Goal: Task Accomplishment & Management: Manage account settings

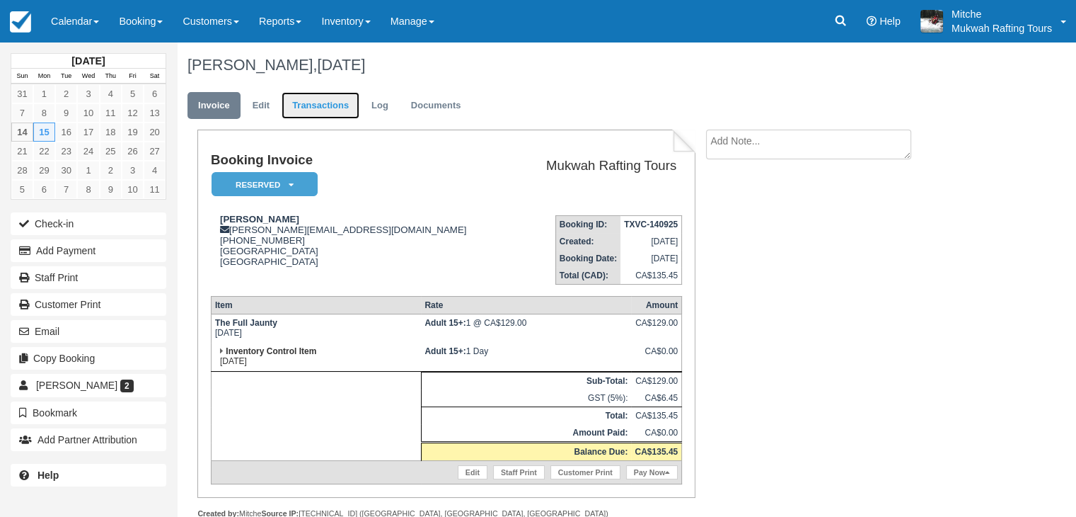
click at [300, 106] on link "Transactions" at bounding box center [321, 106] width 78 height 28
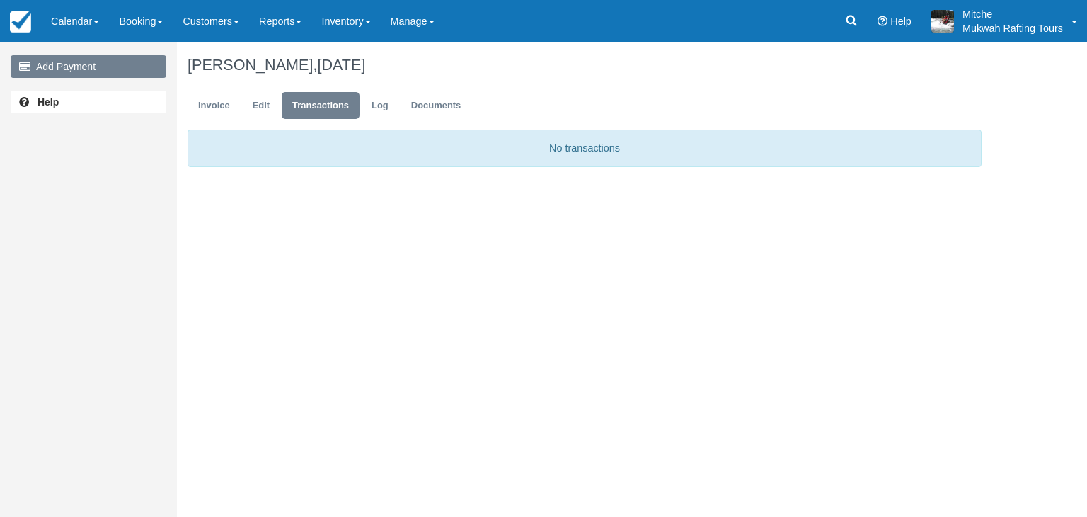
click at [100, 62] on link "Add Payment" at bounding box center [89, 66] width 156 height 23
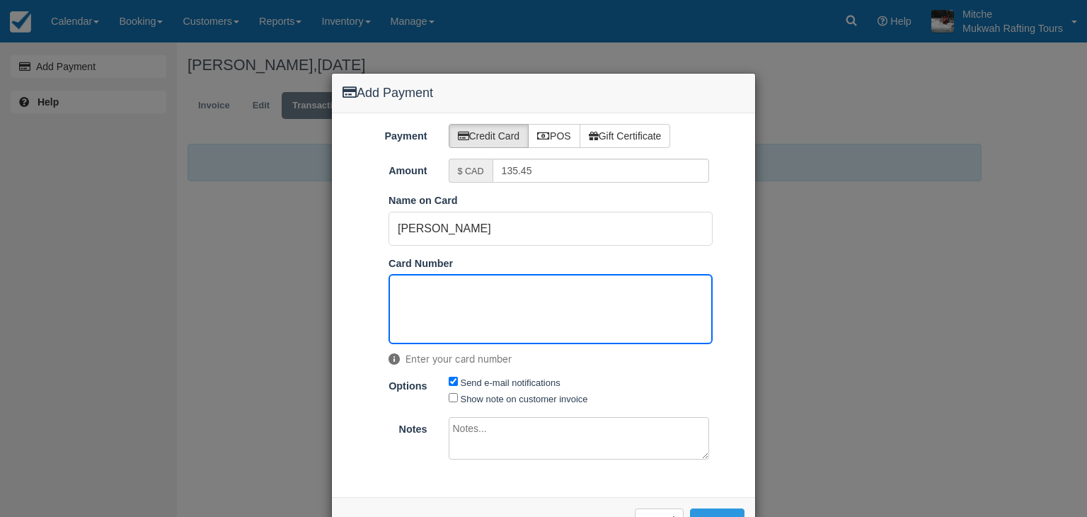
click at [713, 390] on div "Send e-mail notifications Show note on customer invoice" at bounding box center [579, 390] width 282 height 32
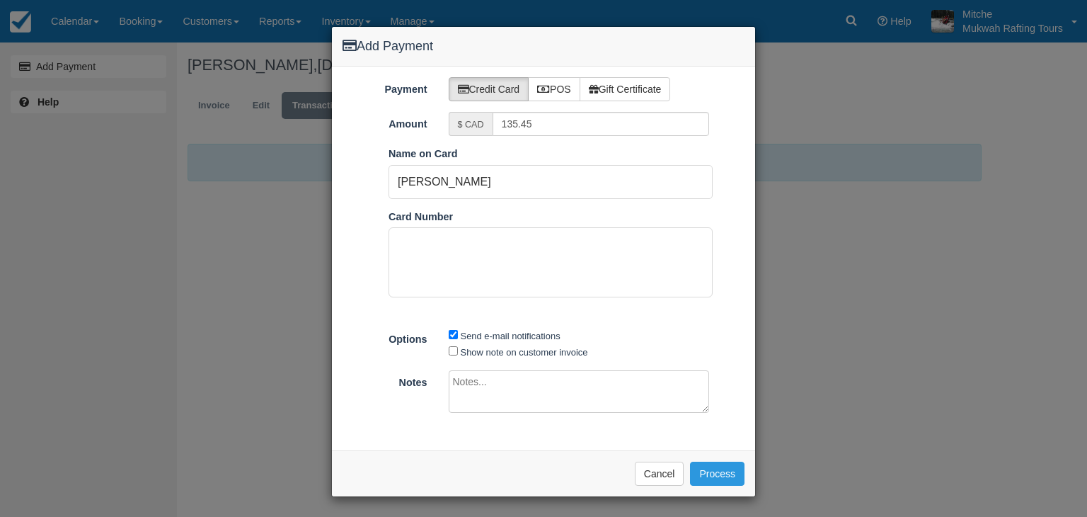
scroll to position [45, 0]
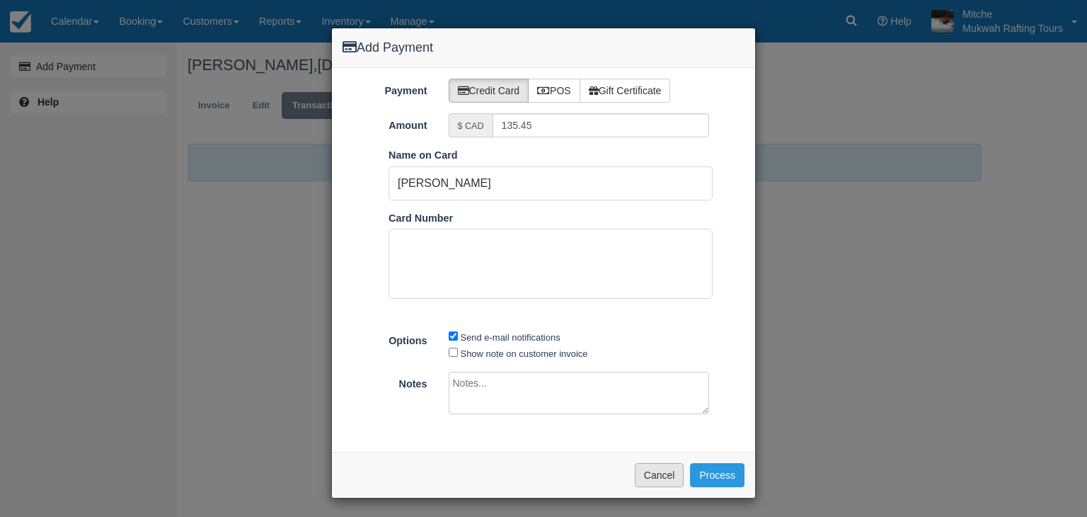
click at [647, 468] on button "Cancel" at bounding box center [660, 475] width 50 height 24
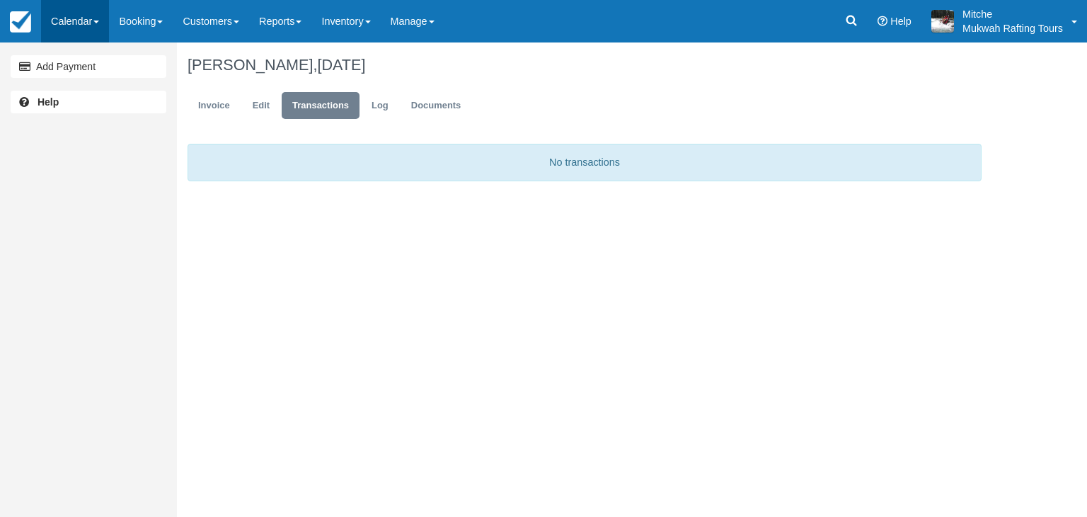
click at [96, 21] on span at bounding box center [96, 22] width 6 height 3
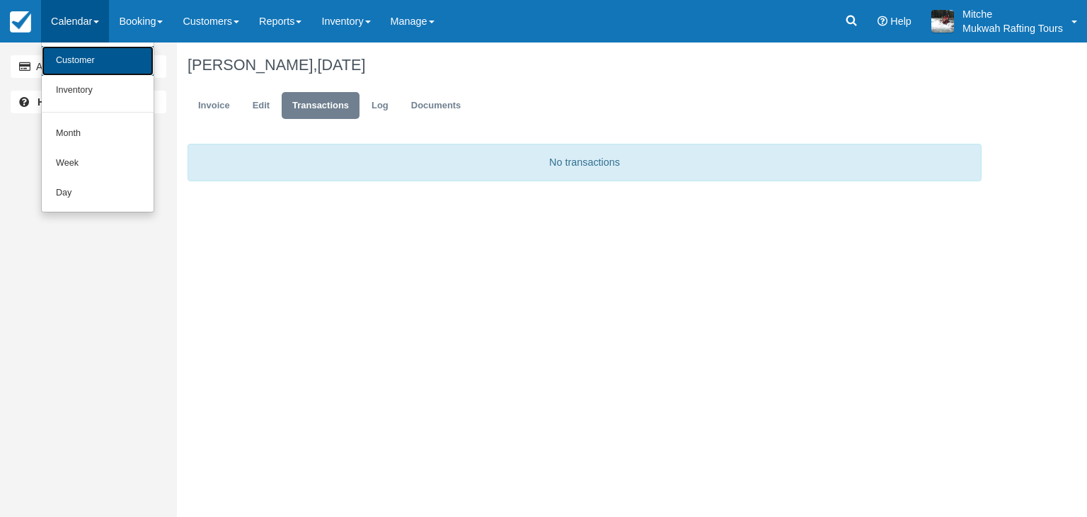
click at [103, 52] on link "Customer" at bounding box center [98, 61] width 112 height 30
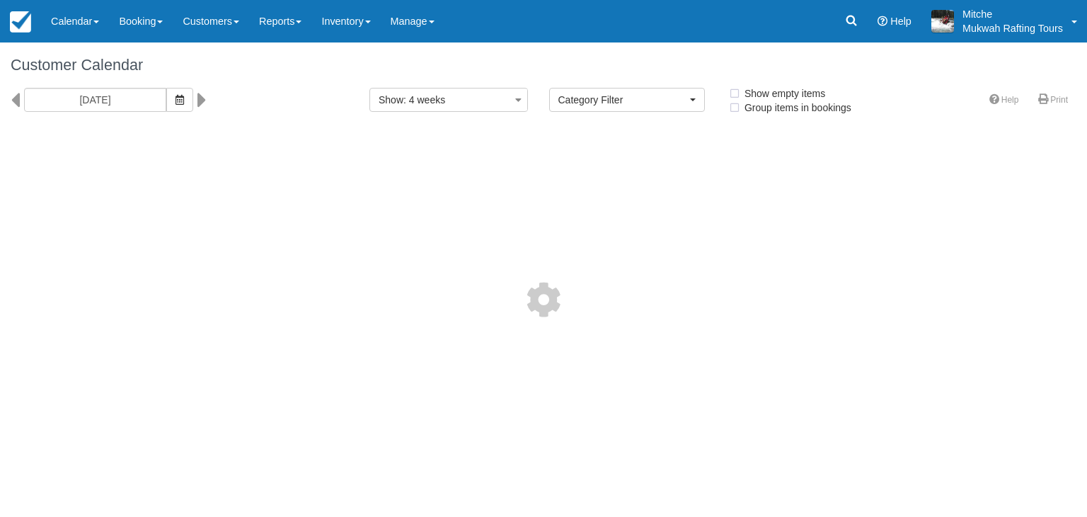
select select
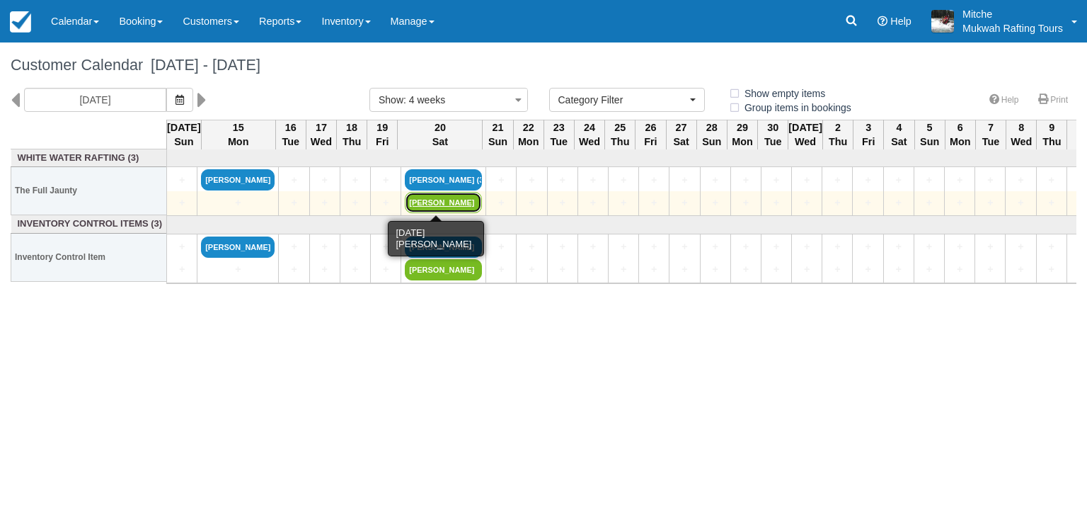
click at [436, 209] on link "Dianna Derksen" at bounding box center [443, 202] width 77 height 21
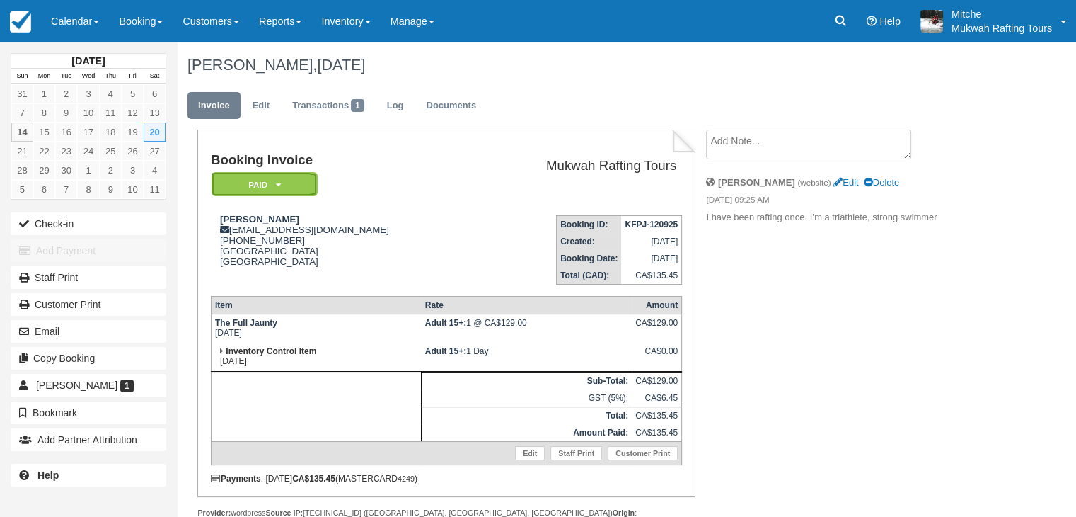
click at [293, 183] on em "Paid" at bounding box center [265, 184] width 106 height 25
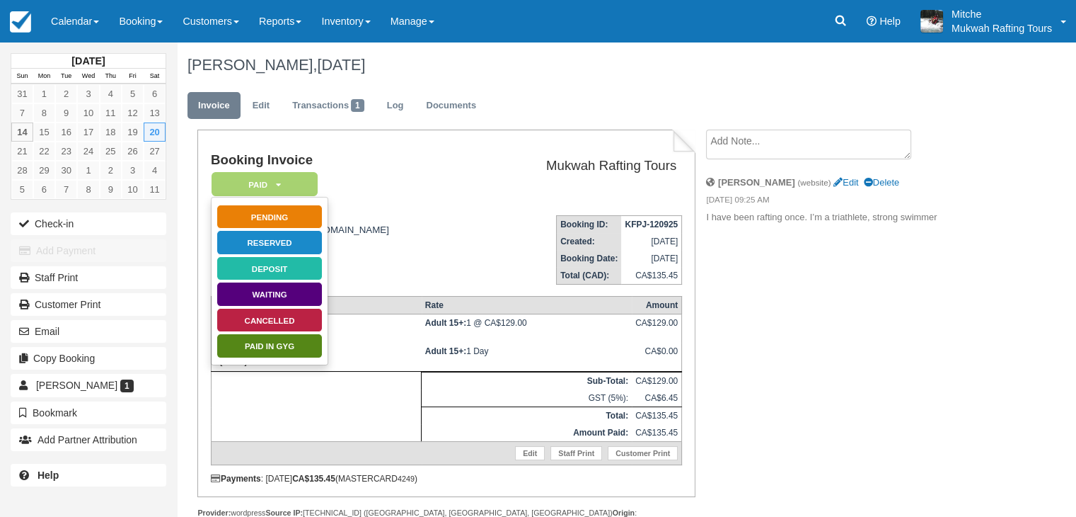
click at [399, 179] on td "Booking Invoice Paid   Pending Reserved Deposit Waiting Cancelled Paid in GYG" at bounding box center [342, 178] width 263 height 51
click at [326, 111] on link "Transactions 1" at bounding box center [328, 106] width 93 height 28
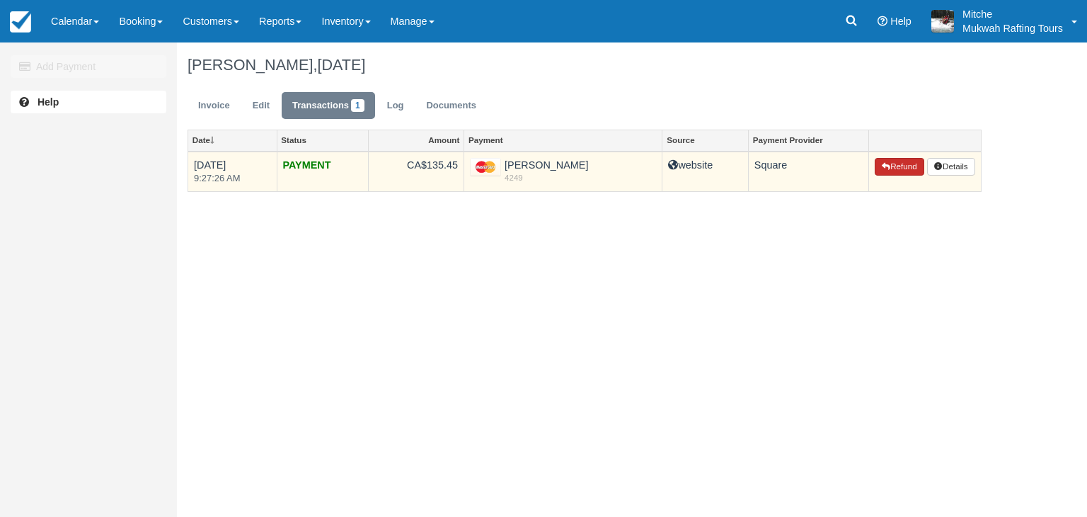
click at [902, 170] on button "Refund" at bounding box center [900, 167] width 50 height 18
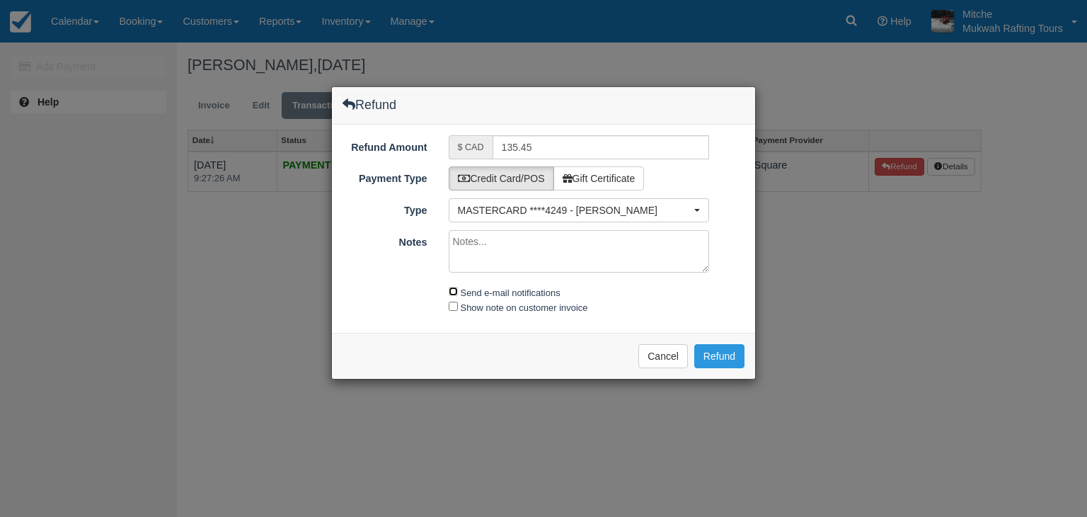
click at [449, 291] on input "Send e-mail notifications" at bounding box center [453, 291] width 9 height 9
checkbox input "true"
click at [700, 353] on button "Refund" at bounding box center [719, 356] width 50 height 24
